Goal: Task Accomplishment & Management: Use online tool/utility

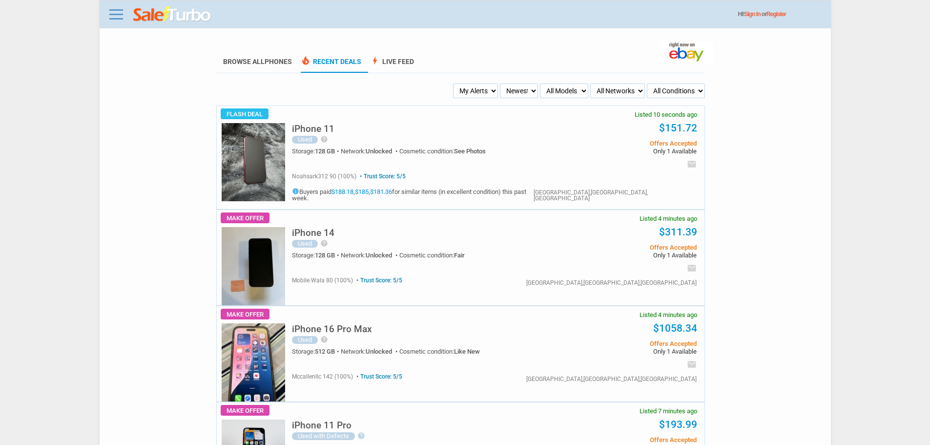
click at [478, 93] on select "My Alerts All Deals BIN Only w/ Offers Only" at bounding box center [475, 91] width 45 height 15
select select "flash_bin"
click at [455, 84] on select "My Alerts All Deals BIN Only w/ Offers Only" at bounding box center [475, 91] width 45 height 15
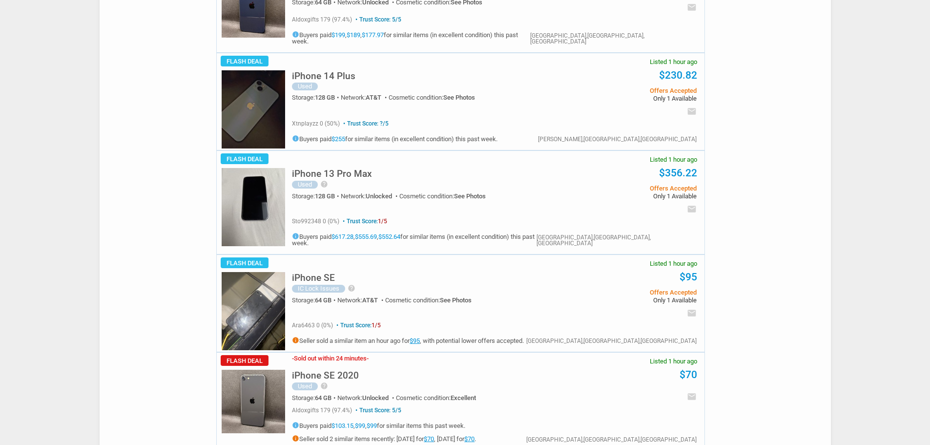
scroll to position [635, 0]
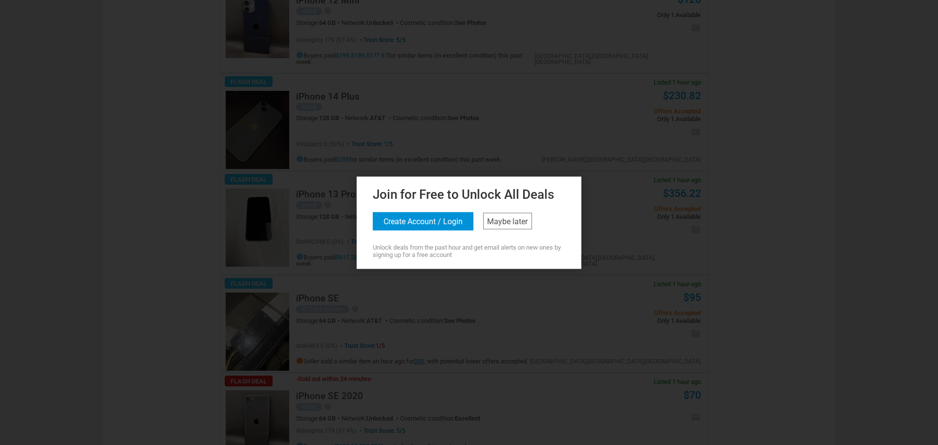
click at [510, 208] on div "Join for Free to Unlock All Deals Create Account / Login Maybe later Unlock dea…" at bounding box center [469, 221] width 220 height 74
click at [509, 215] on link "Maybe later" at bounding box center [507, 220] width 49 height 17
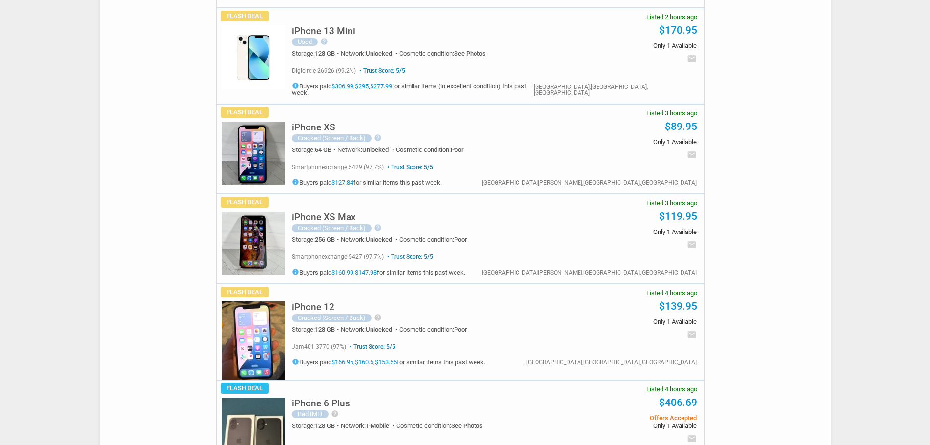
scroll to position [1905, 0]
